Goal: Transaction & Acquisition: Download file/media

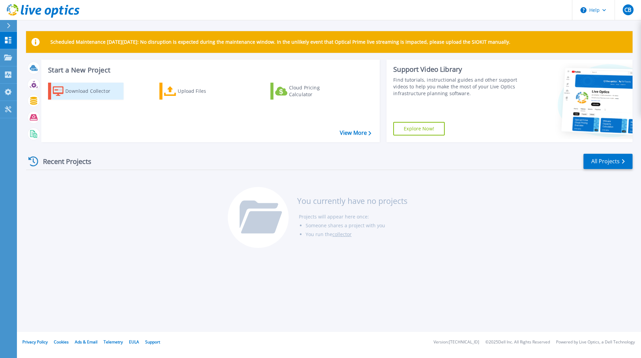
click at [104, 94] on div "Download Collector" at bounding box center [92, 91] width 54 height 14
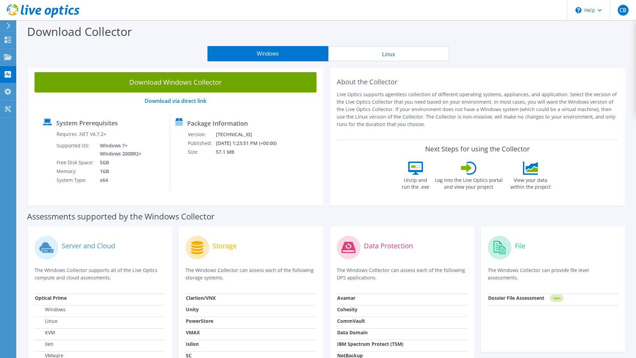
click at [432, 111] on p "Live Optics supports agentless collection of different operating systems, appli…" at bounding box center [478, 109] width 282 height 37
click at [362, 138] on div "About the Collector Live Optics supports agentless collection of different oper…" at bounding box center [477, 135] width 295 height 140
click at [8, 59] on use at bounding box center [8, 57] width 8 height 6
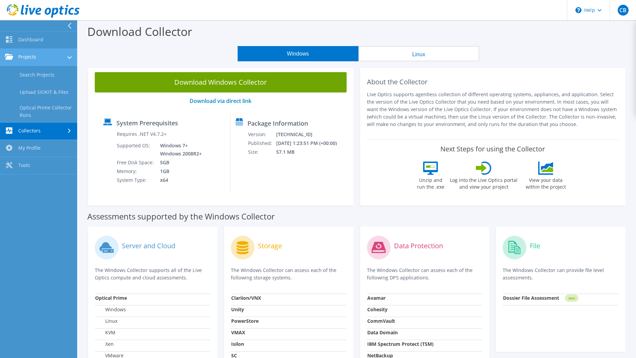
click at [33, 57] on link "Projects" at bounding box center [38, 57] width 77 height 17
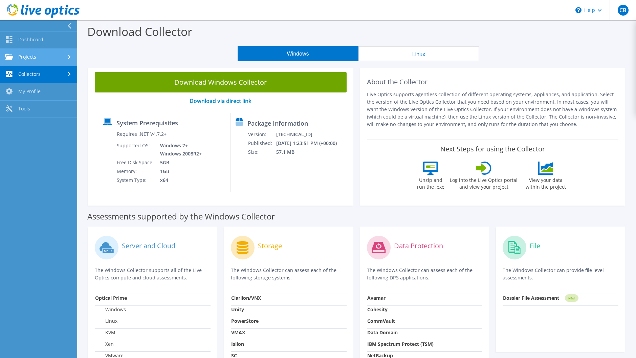
click at [33, 57] on link "Projects" at bounding box center [38, 57] width 77 height 17
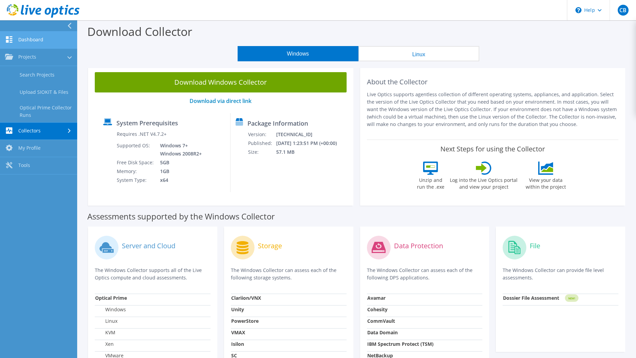
click at [33, 44] on link "Dashboard" at bounding box center [38, 39] width 77 height 17
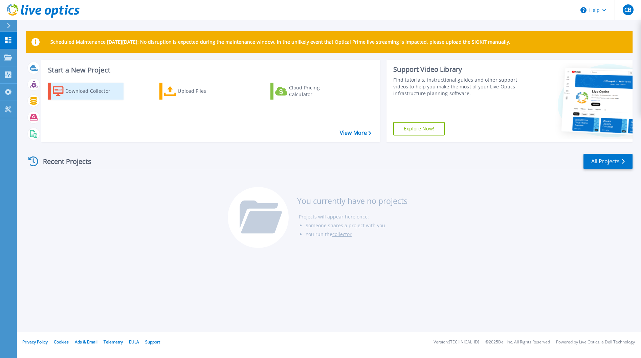
click at [105, 92] on div "Download Collector" at bounding box center [92, 91] width 54 height 14
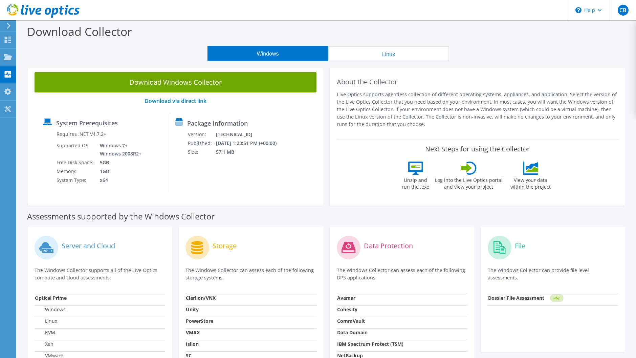
click at [346, 56] on button "Linux" at bounding box center [388, 53] width 121 height 15
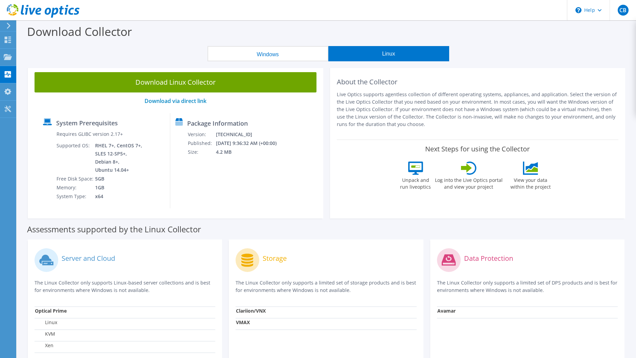
click at [280, 55] on button "Windows" at bounding box center [267, 53] width 121 height 15
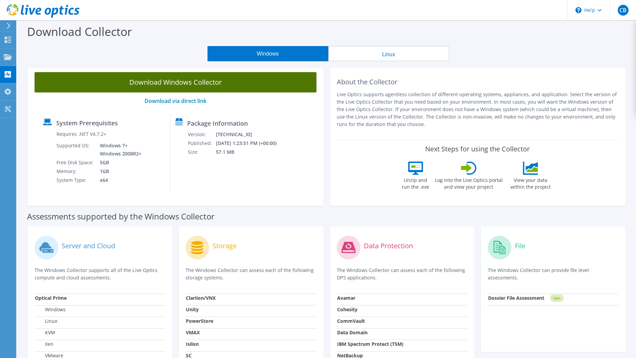
click at [201, 81] on link "Download Windows Collector" at bounding box center [176, 82] width 282 height 20
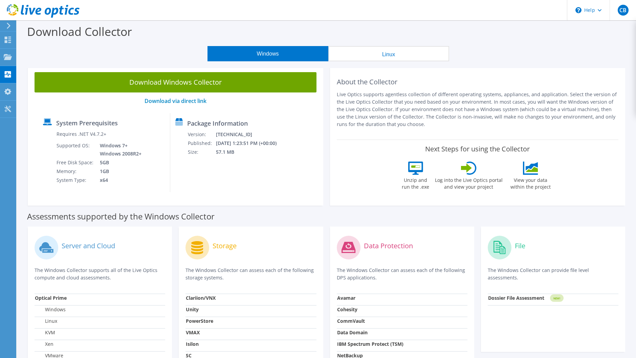
click at [471, 139] on div "Next Steps for using the Collector Unzip and run the .exe Log into the Live Opt…" at bounding box center [478, 168] width 282 height 59
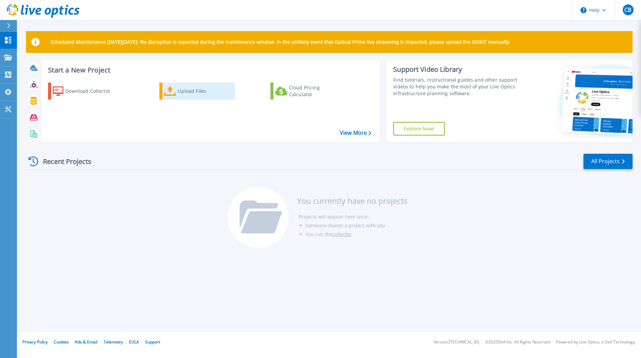
click at [184, 92] on div "Upload Files" at bounding box center [205, 91] width 54 height 14
click at [4, 54] on link "Projects Projects" at bounding box center [8, 57] width 17 height 17
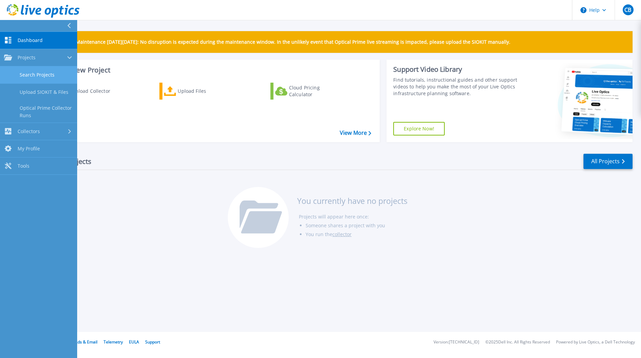
click at [37, 76] on link "Search Projects" at bounding box center [38, 74] width 77 height 17
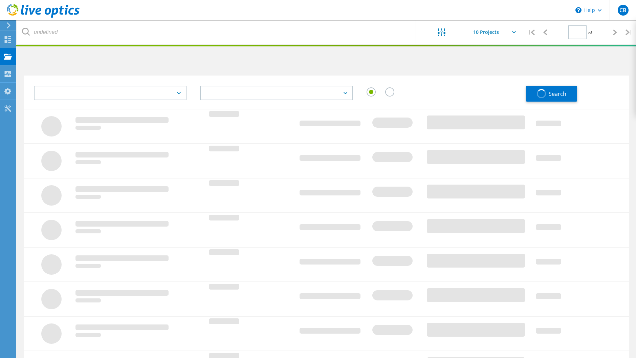
type input "1"
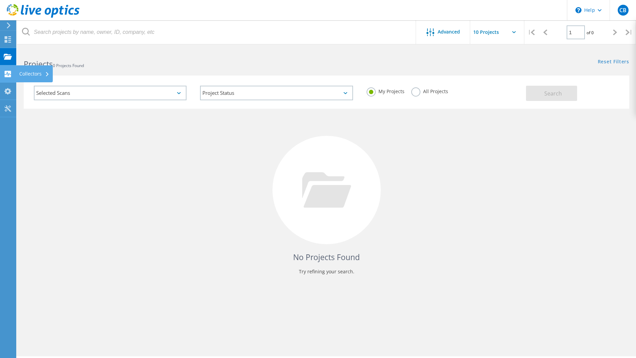
click at [10, 77] on use at bounding box center [8, 74] width 6 height 6
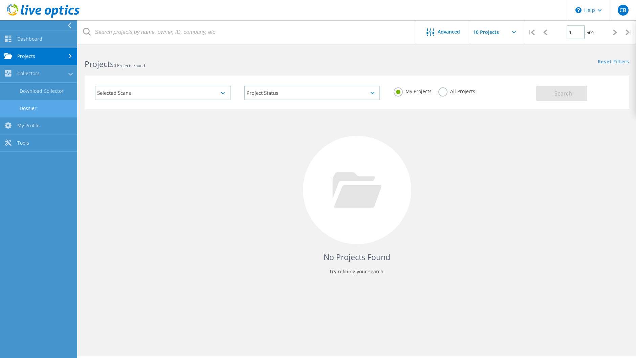
click at [30, 110] on link "Dossier" at bounding box center [38, 108] width 77 height 17
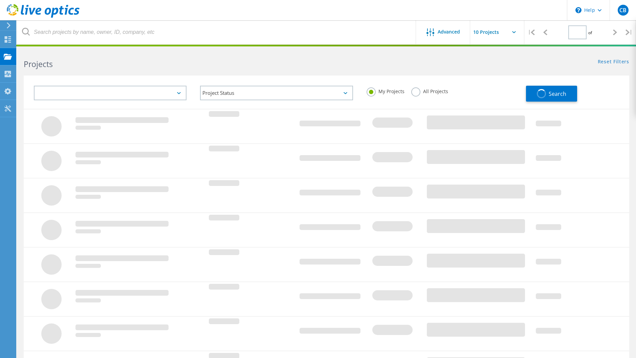
type input "1"
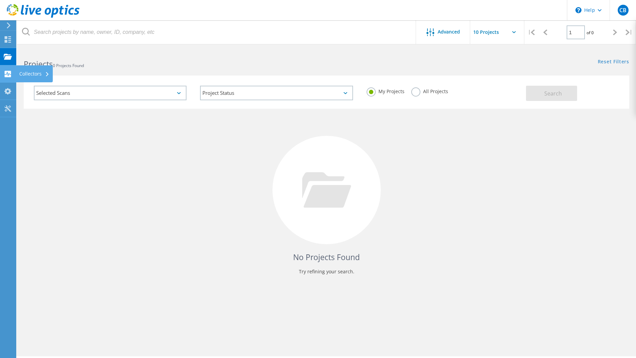
click at [31, 73] on div "Collectors" at bounding box center [34, 73] width 30 height 5
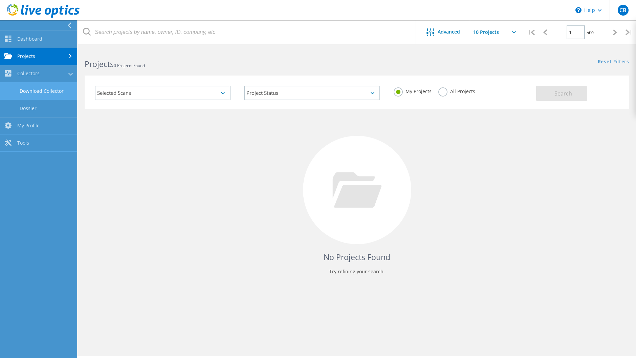
click at [33, 92] on link "Download Collector" at bounding box center [38, 91] width 77 height 17
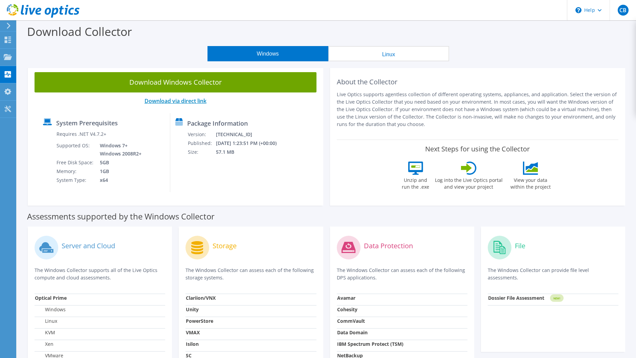
click at [188, 102] on link "Download via direct link" at bounding box center [176, 100] width 62 height 7
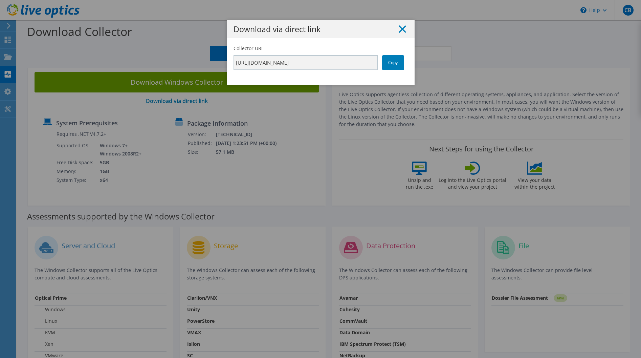
click at [399, 30] on icon at bounding box center [402, 28] width 7 height 7
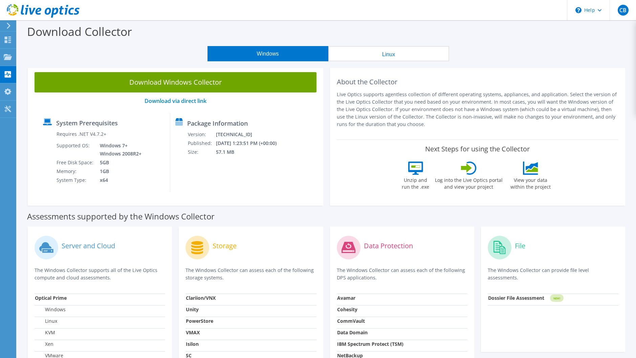
click at [434, 91] on p "Live Optics supports agentless collection of different operating systems, appli…" at bounding box center [478, 109] width 282 height 37
click at [199, 103] on link "Download via direct link" at bounding box center [176, 100] width 62 height 7
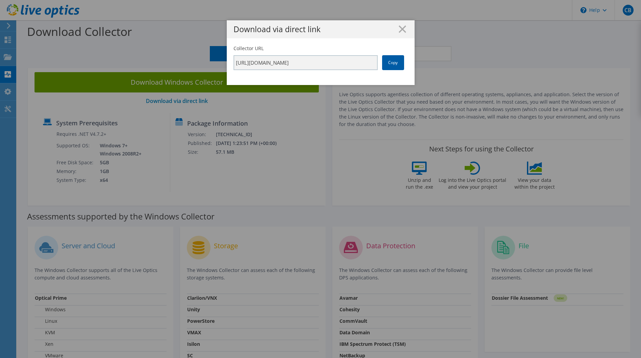
click at [394, 64] on link "Copy" at bounding box center [393, 62] width 22 height 15
click at [390, 59] on link "Copy" at bounding box center [393, 62] width 22 height 15
